Goal: Communication & Community: Answer question/provide support

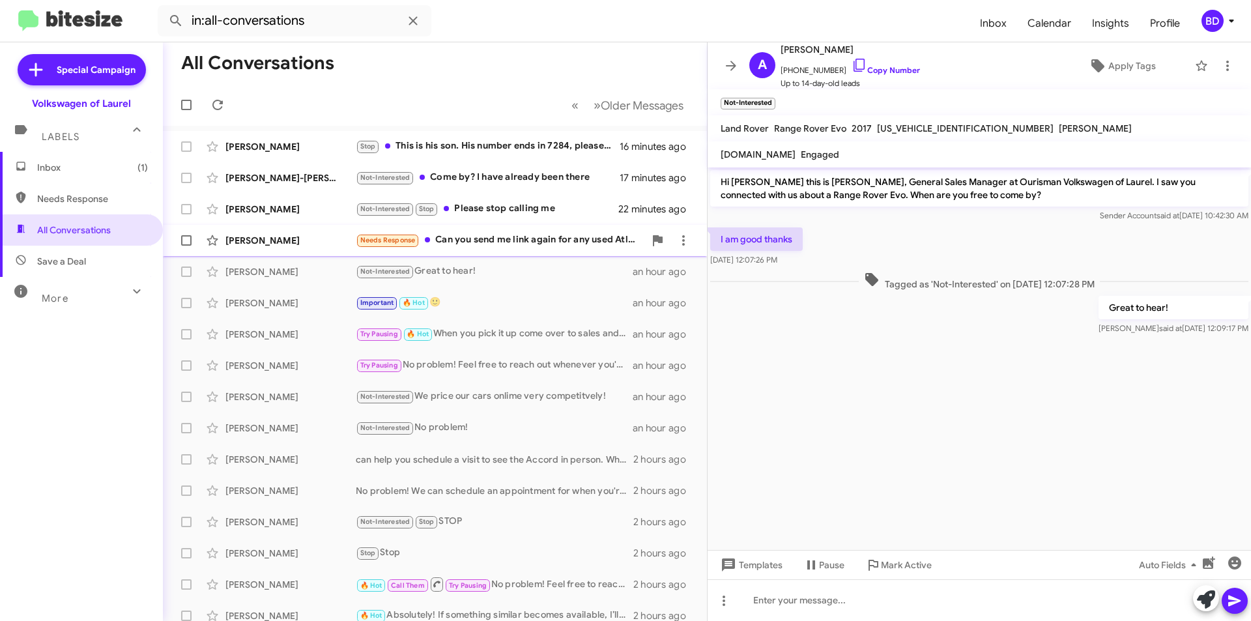
click at [550, 244] on div "Needs Response Can you send me link again for any used Atlas Sport SEL R-line b…" at bounding box center [500, 240] width 289 height 15
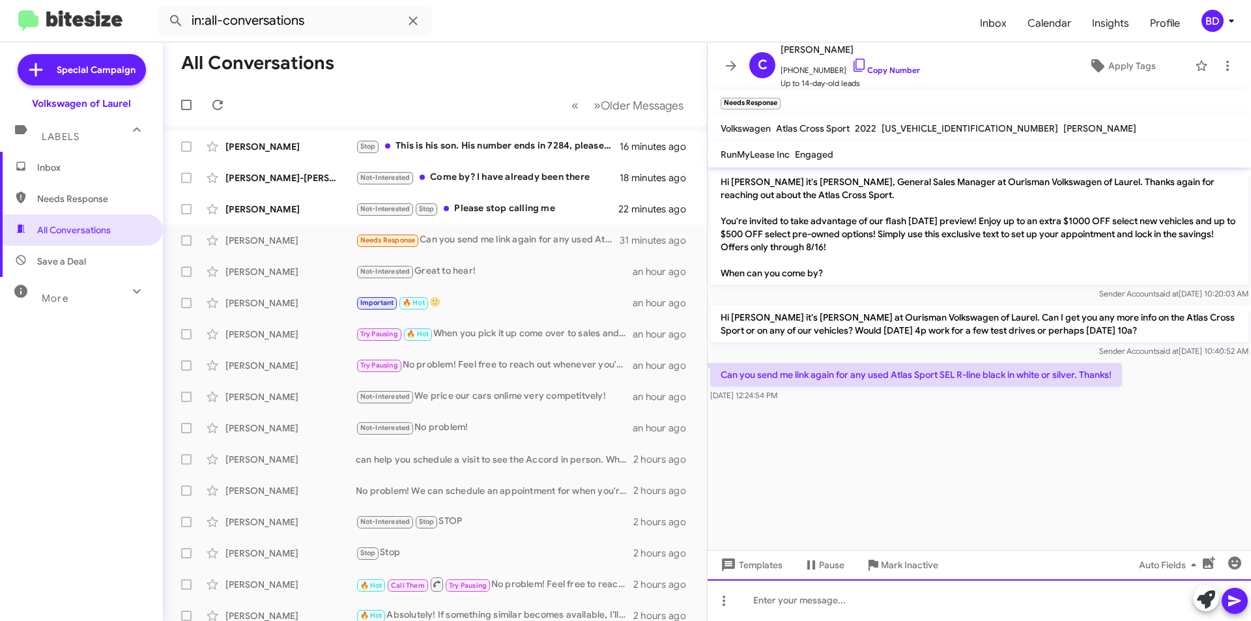
paste div
click at [1226, 598] on button at bounding box center [1235, 601] width 26 height 26
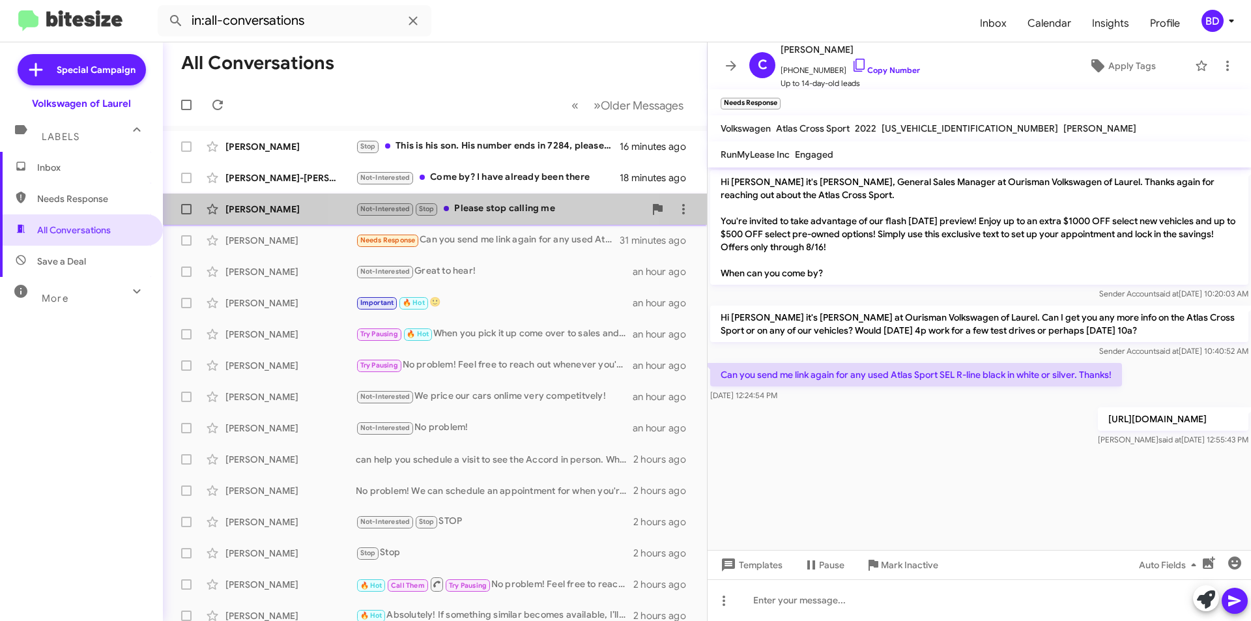
click at [488, 214] on div "Not-Interested Stop Please stop calling me" at bounding box center [500, 208] width 289 height 15
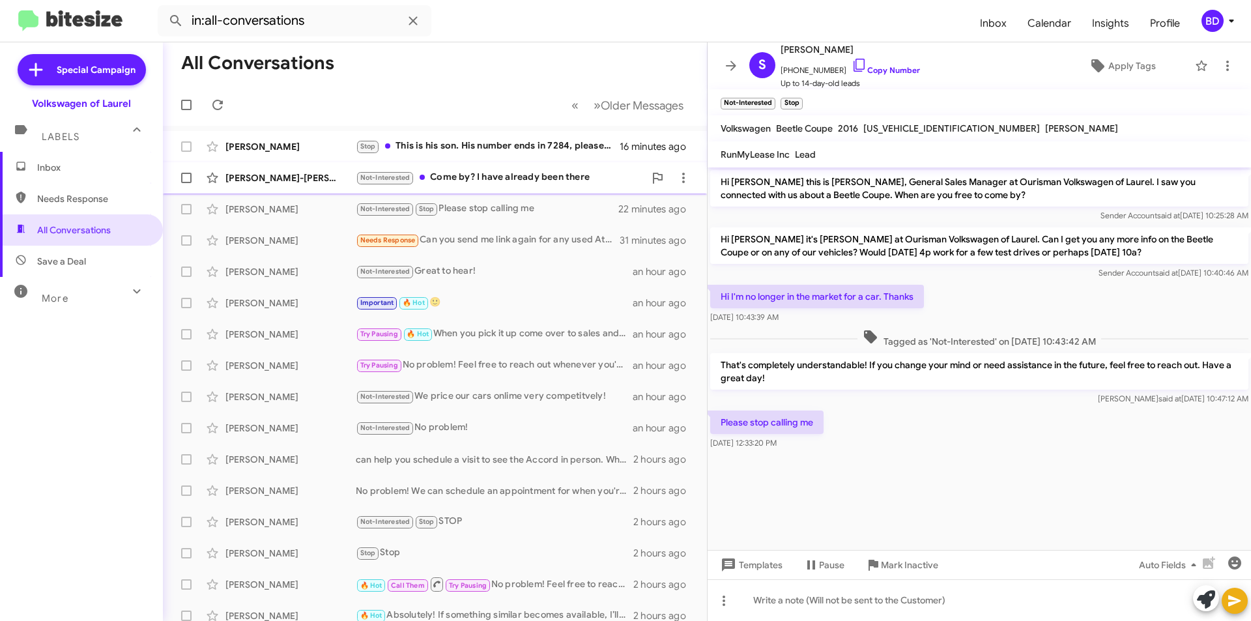
click at [474, 177] on div "Not-Interested Come by? I have already been there" at bounding box center [500, 177] width 289 height 15
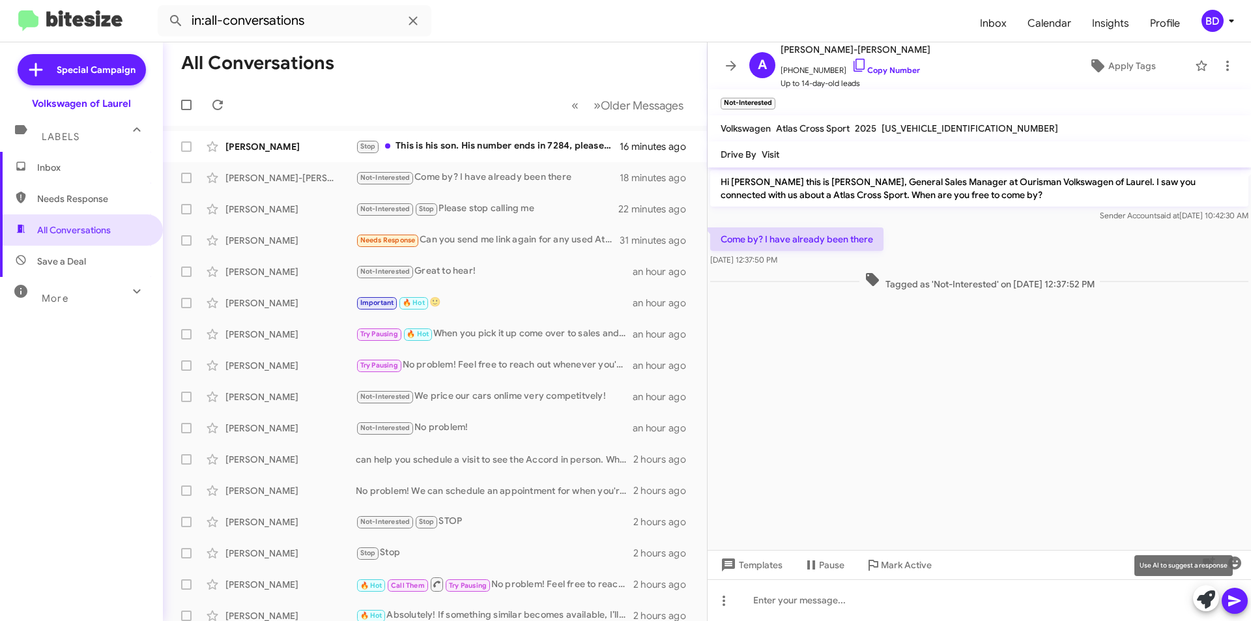
click at [1206, 596] on icon at bounding box center [1206, 599] width 18 height 18
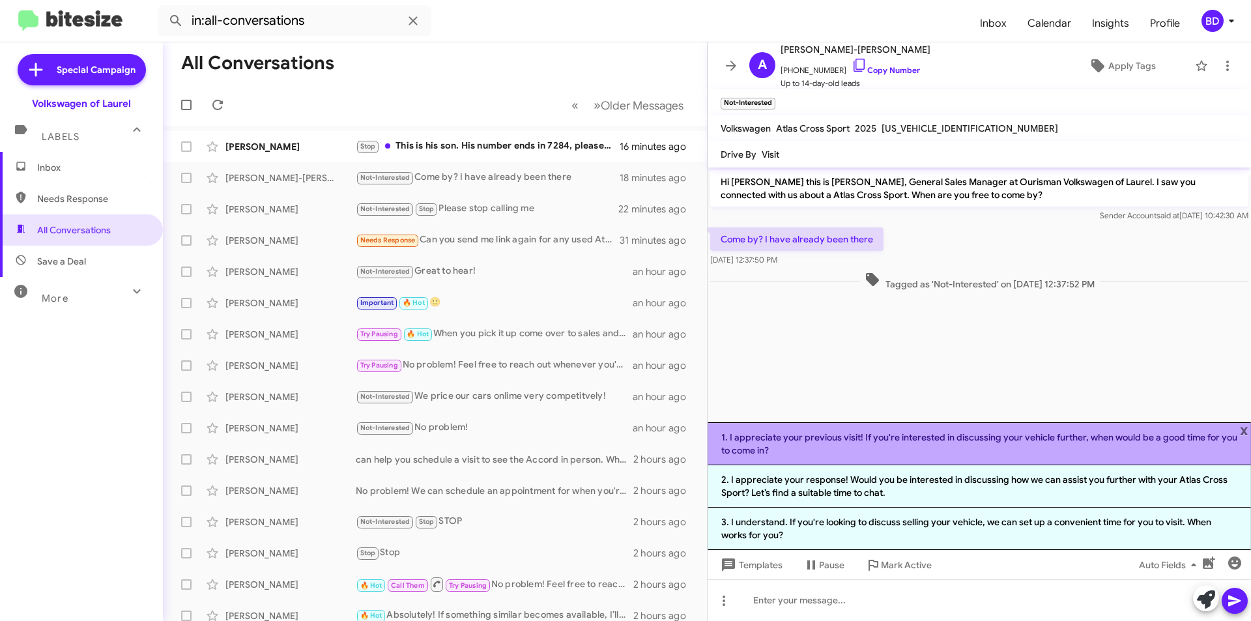
click at [906, 450] on li "1. I appreciate your previous visit! If you're interested in discussing your ve…" at bounding box center [979, 443] width 543 height 43
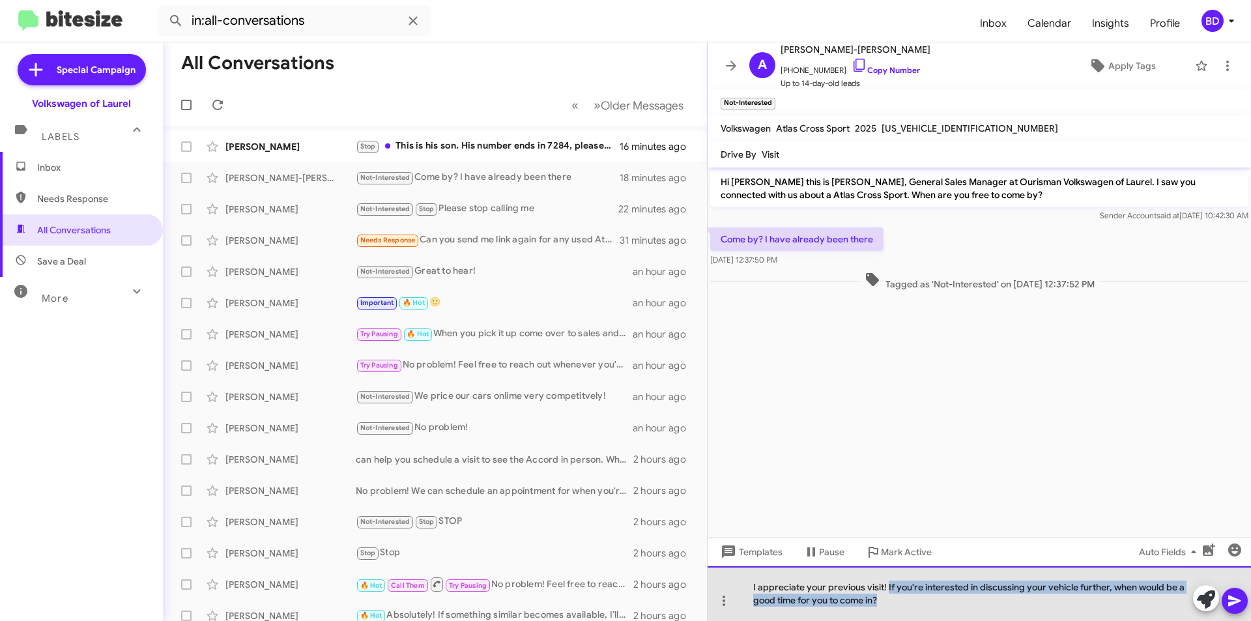
drag, startPoint x: 886, startPoint y: 588, endPoint x: 895, endPoint y: 603, distance: 17.8
click at [895, 603] on div "I appreciate your previous visit! If you're interested in discussing your vehic…" at bounding box center [979, 593] width 543 height 55
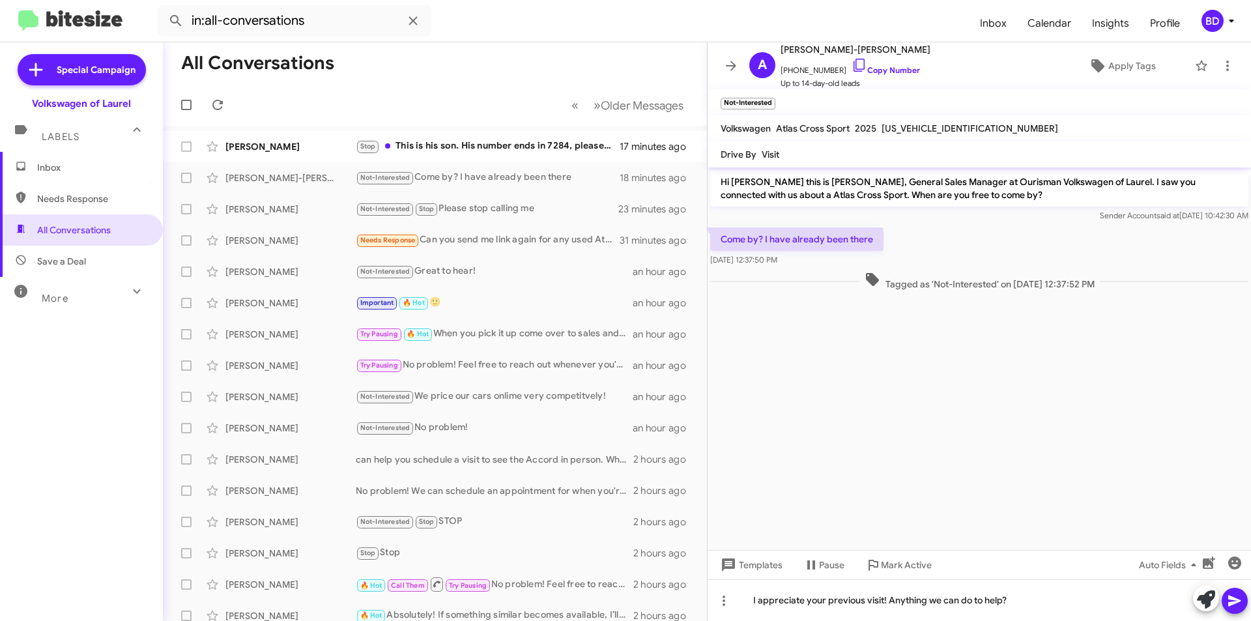
click at [1233, 590] on span at bounding box center [1235, 601] width 16 height 26
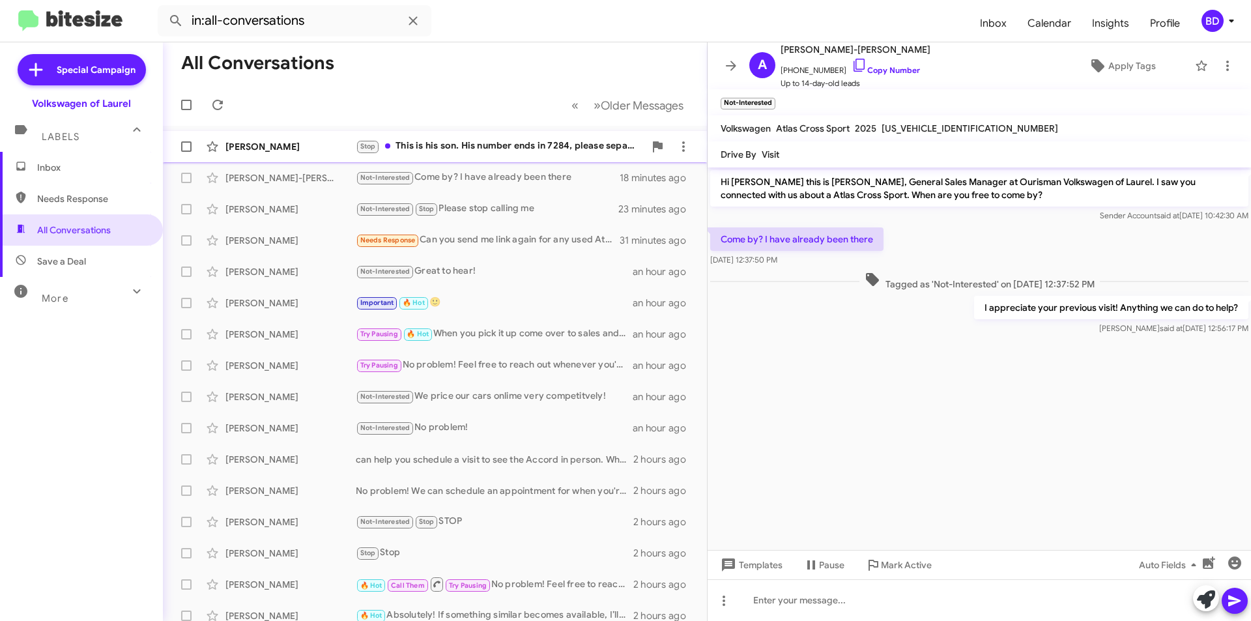
click at [536, 140] on div "Stop This is his son. His number ends in 7284, please separate us" at bounding box center [500, 146] width 289 height 15
